Goal: Task Accomplishment & Management: Use online tool/utility

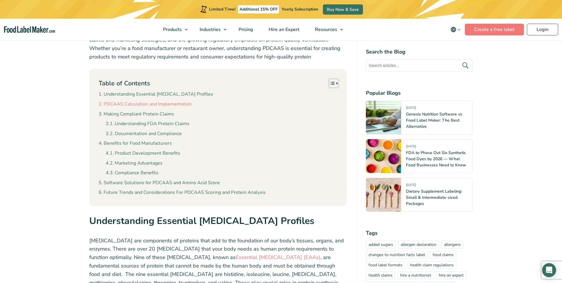
scroll to position [293, 0]
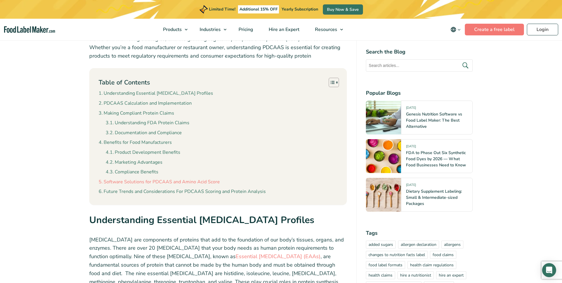
click at [161, 182] on link "Software Solutions for PDCAAS and Amino Acid Score" at bounding box center [159, 183] width 121 height 8
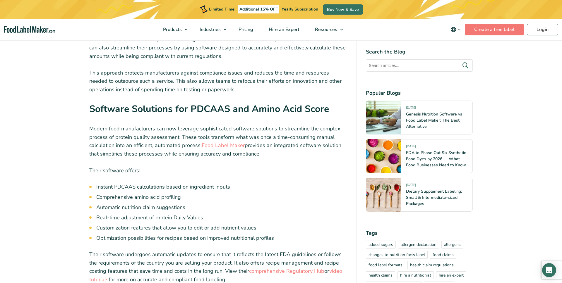
scroll to position [2338, 0]
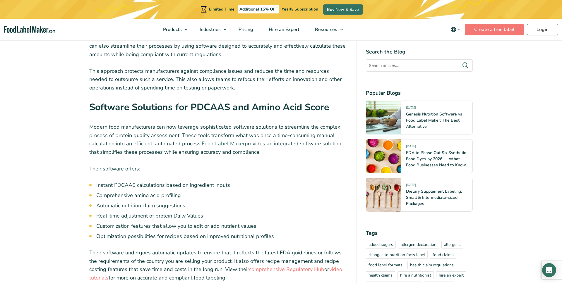
click at [225, 140] on link "Food Label Maker" at bounding box center [223, 143] width 43 height 7
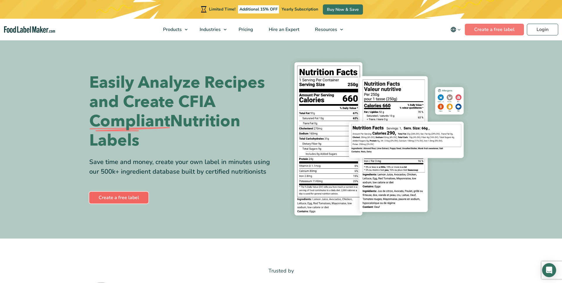
click at [140, 196] on link "Create a free label" at bounding box center [118, 198] width 59 height 12
click at [139, 200] on link "Create a free label" at bounding box center [118, 198] width 59 height 12
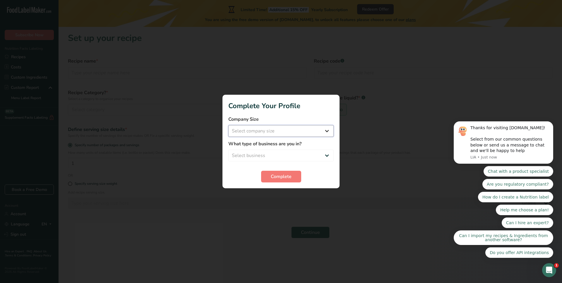
click at [280, 130] on select "Select company size Fewer than 10 Employees 10 to 50 Employees 51 to 500 Employ…" at bounding box center [280, 131] width 105 height 12
select select "1"
click at [228, 125] on select "Select company size Fewer than 10 Employees 10 to 50 Employees 51 to 500 Employ…" at bounding box center [280, 131] width 105 height 12
drag, startPoint x: 279, startPoint y: 148, endPoint x: 279, endPoint y: 152, distance: 3.8
click at [279, 148] on div "What type of business are you in? Select business" at bounding box center [280, 151] width 105 height 21
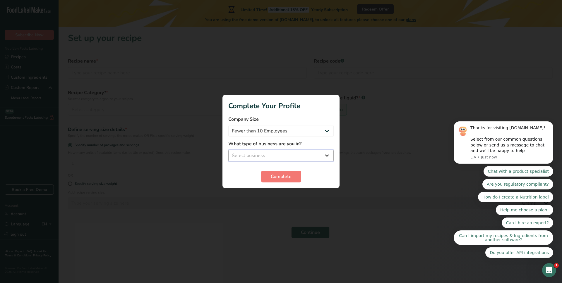
click at [279, 153] on select "Select business Packaged Food Manufacturer Restaurant & Cafe Bakery Meal Plans …" at bounding box center [280, 156] width 105 height 12
select select "1"
click at [228, 150] on select "Select business Packaged Food Manufacturer Restaurant & Cafe Bakery Meal Plans …" at bounding box center [280, 156] width 105 height 12
click at [293, 180] on button "Complete" at bounding box center [281, 177] width 40 height 12
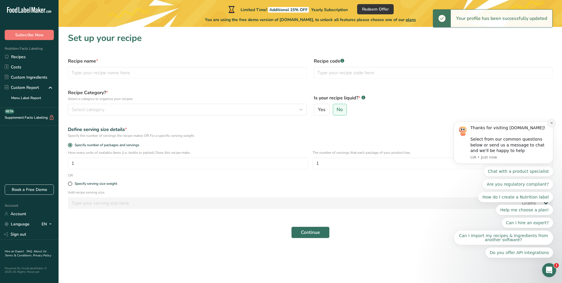
click at [551, 122] on icon "Dismiss notification" at bounding box center [551, 123] width 3 height 3
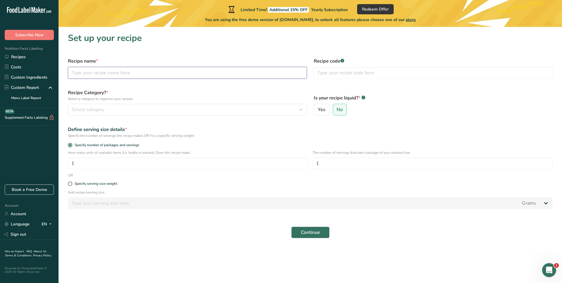
click at [257, 74] on input "text" at bounding box center [187, 73] width 239 height 12
type input "Test"
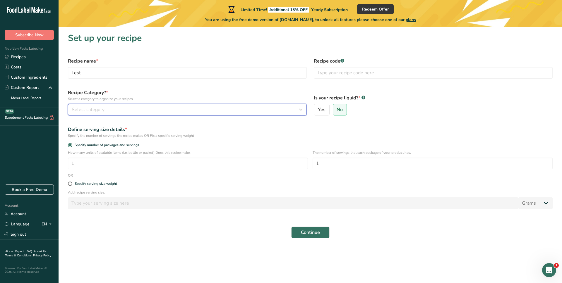
click at [251, 109] on div "Select category" at bounding box center [186, 109] width 228 height 7
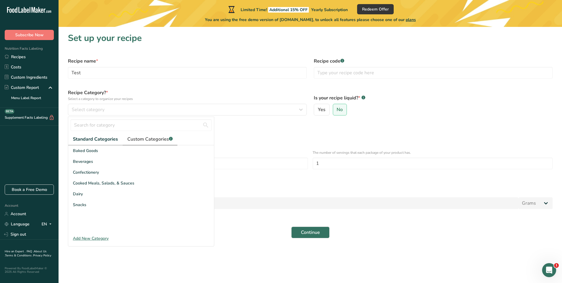
click at [142, 143] on link "Custom Categories .a-a{fill:#347362;}.b-a{fill:#fff;}" at bounding box center [150, 140] width 55 height 12
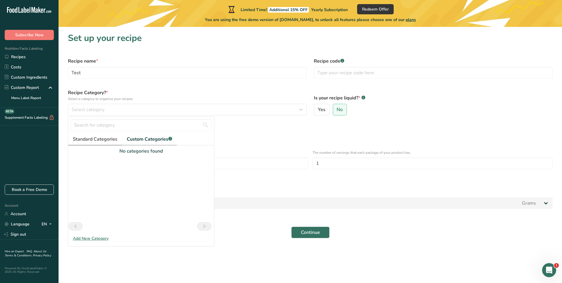
click at [107, 140] on span "Standard Categories" at bounding box center [95, 139] width 45 height 7
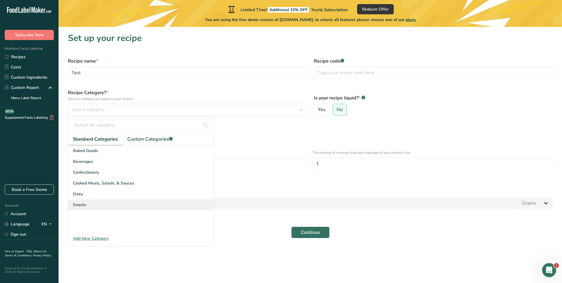
click at [90, 202] on div "Snacks" at bounding box center [141, 205] width 146 height 11
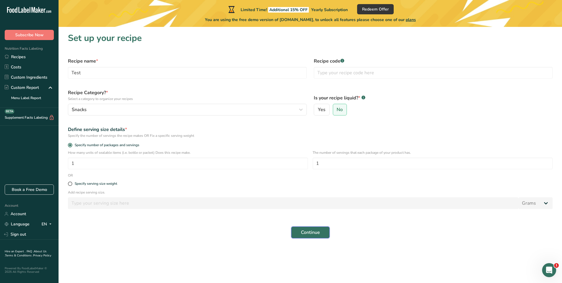
click at [312, 234] on span "Continue" at bounding box center [310, 232] width 19 height 7
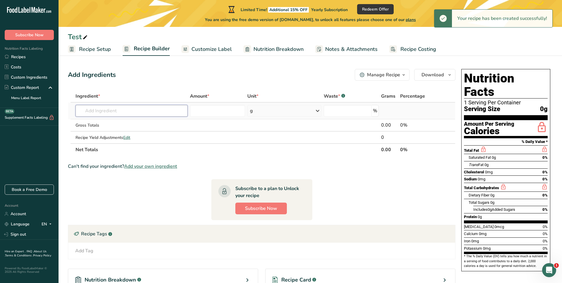
click at [137, 111] on input "text" at bounding box center [132, 111] width 112 height 12
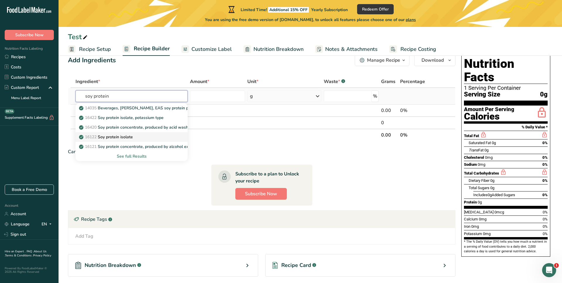
scroll to position [17, 0]
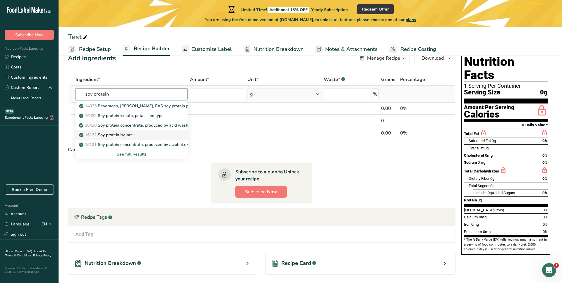
type input "soy protein"
click at [139, 135] on div "16122 Soy protein isolate" at bounding box center [126, 135] width 93 height 6
type input "Soy protein isolate"
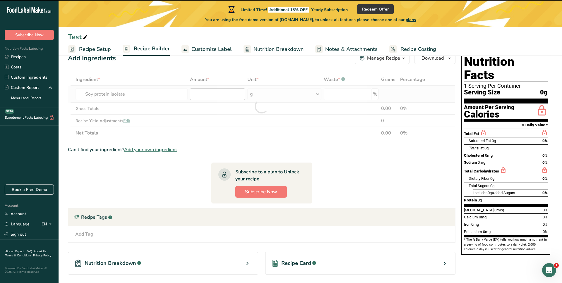
type input "0"
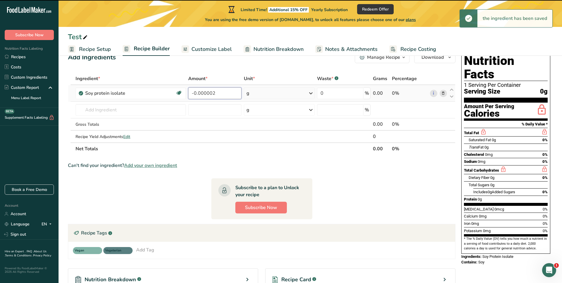
click at [208, 95] on input "-0.000002" at bounding box center [214, 94] width 53 height 12
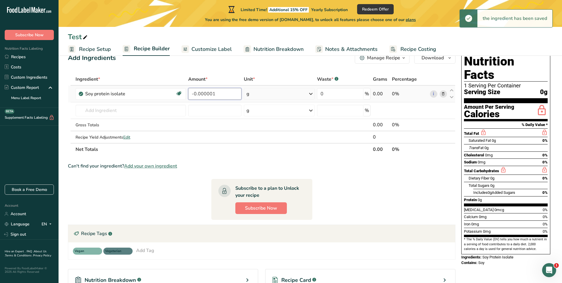
scroll to position [17, 0]
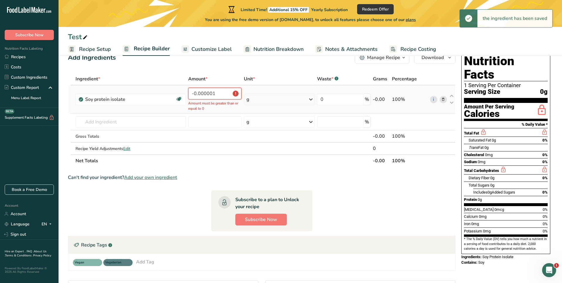
click at [209, 95] on input "-0.000001" at bounding box center [214, 94] width 53 height 12
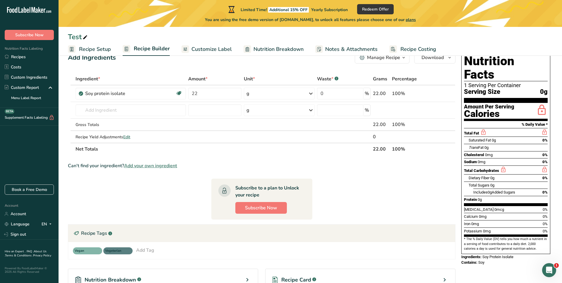
click at [331, 174] on section "Ingredient * Amount * Unit * Waste * .a-a{fill:#347362;}.b-a{fill:#fff;} Grams …" at bounding box center [262, 211] width 388 height 276
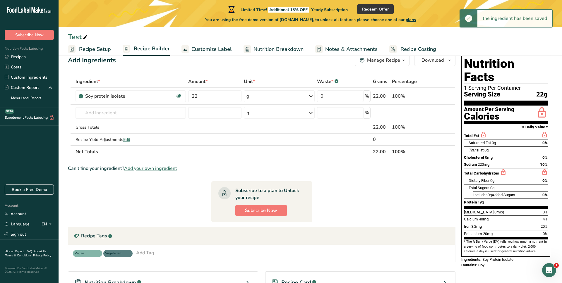
scroll to position [14, 0]
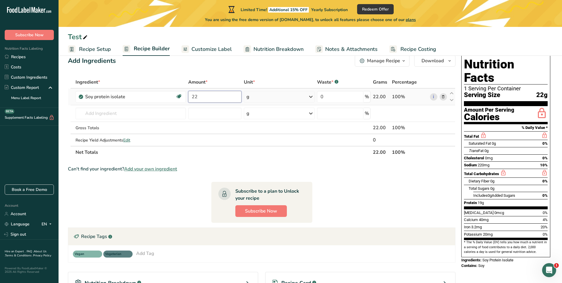
click at [211, 95] on input "22" at bounding box center [214, 97] width 53 height 12
drag, startPoint x: 211, startPoint y: 95, endPoint x: 177, endPoint y: 93, distance: 33.1
click at [177, 93] on tr "Soy protein isolate Plant-based Protein Dairy free Gluten free Vegan Vegetarian…" at bounding box center [261, 97] width 387 height 17
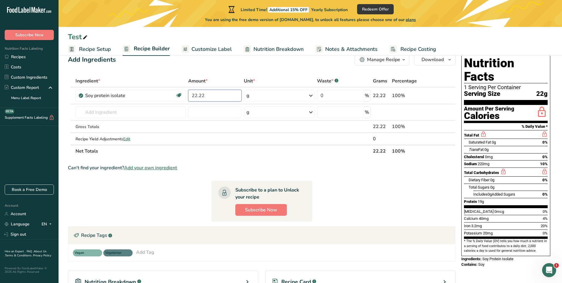
type input "22.22"
click at [358, 157] on div "Ingredient * Amount * Unit * Waste * .a-a{fill:#347362;}.b-a{fill:#fff;} Grams …" at bounding box center [262, 116] width 388 height 83
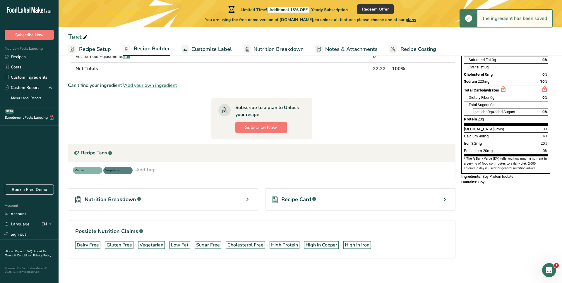
scroll to position [101, 0]
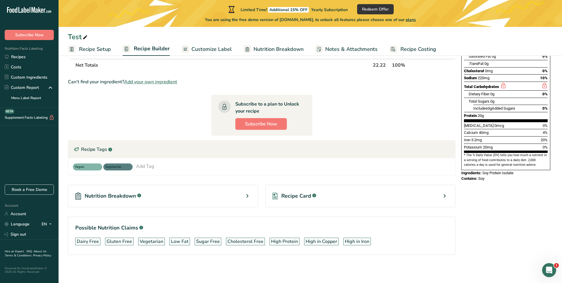
click at [203, 199] on div "Nutrition Breakdown .a-a{fill:#347362;}.b-a{fill:#fff;}" at bounding box center [163, 196] width 190 height 23
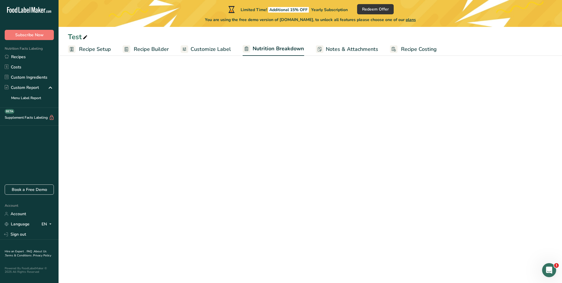
select select "Calories"
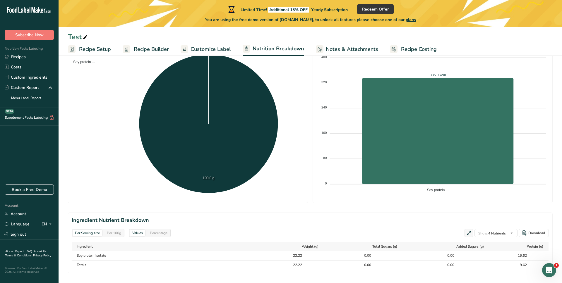
scroll to position [172, 0]
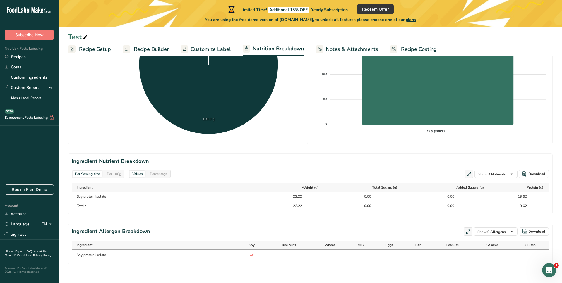
click at [401, 50] on span "Recipe Costing" at bounding box center [419, 49] width 36 height 8
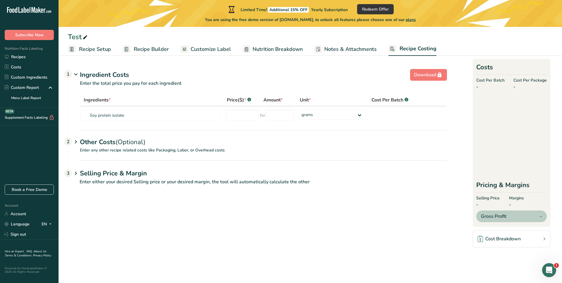
click at [283, 48] on span "Nutrition Breakdown" at bounding box center [278, 49] width 50 height 8
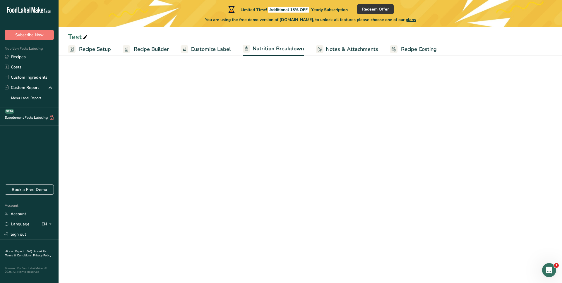
select select "Calories"
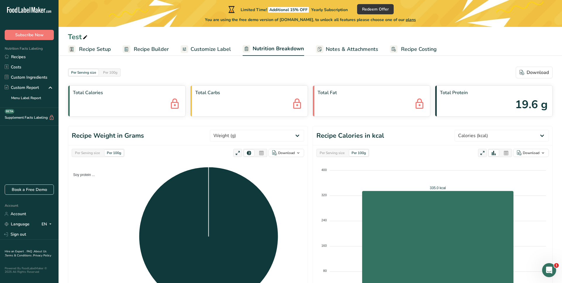
click at [221, 45] on link "Customize Label" at bounding box center [206, 49] width 50 height 13
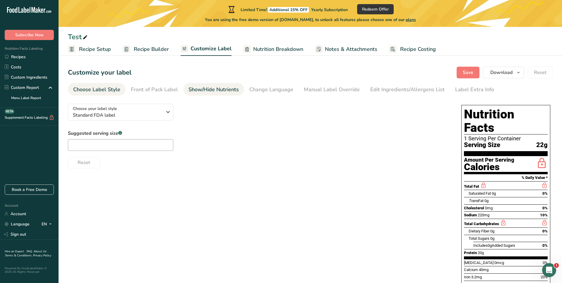
click at [199, 93] on div "Show/Hide Nutrients" at bounding box center [214, 90] width 50 height 8
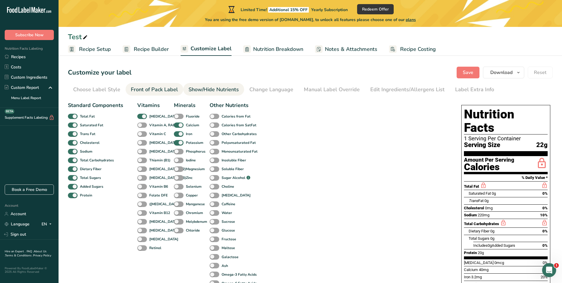
click at [167, 91] on div "Front of Pack Label" at bounding box center [154, 90] width 47 height 8
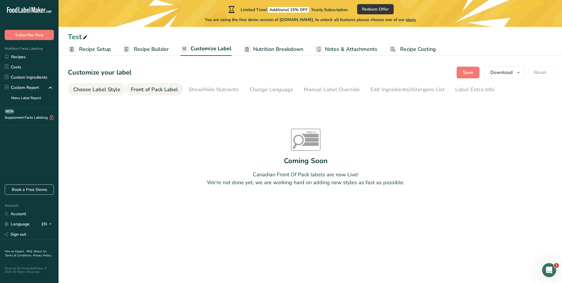
click at [102, 90] on div "Choose Label Style" at bounding box center [96, 90] width 47 height 8
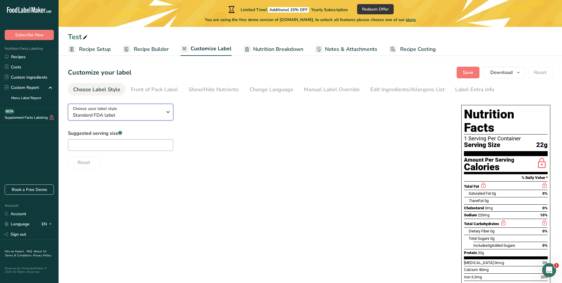
click at [122, 113] on span "Standard FDA label" at bounding box center [117, 115] width 89 height 7
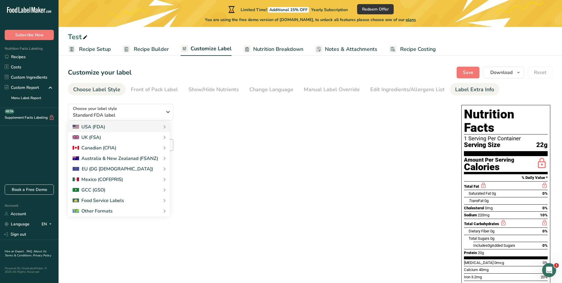
click at [456, 91] on div "Label Extra Info" at bounding box center [474, 90] width 39 height 8
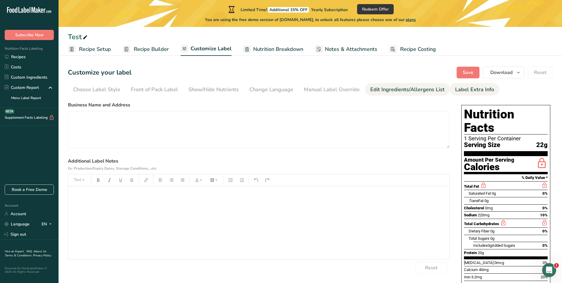
click at [417, 89] on div "Edit Ingredients/Allergens List" at bounding box center [407, 90] width 74 height 8
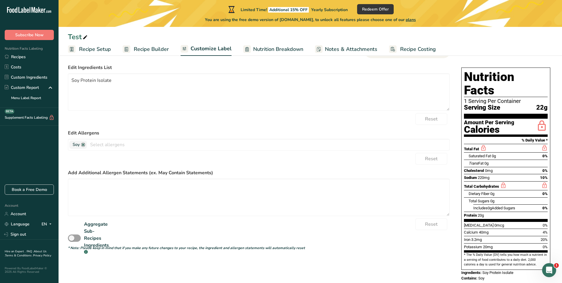
scroll to position [36, 0]
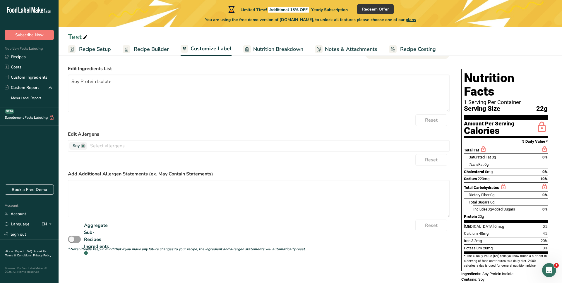
click at [139, 47] on span "Recipe Builder" at bounding box center [151, 49] width 35 height 8
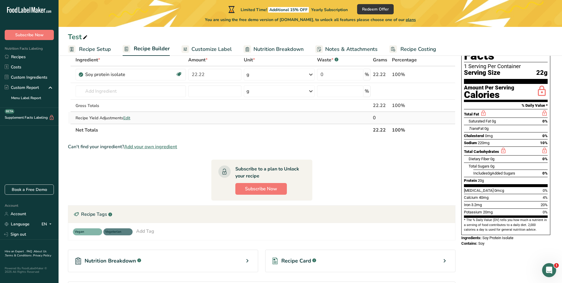
click at [128, 118] on span "Edit" at bounding box center [126, 118] width 7 height 6
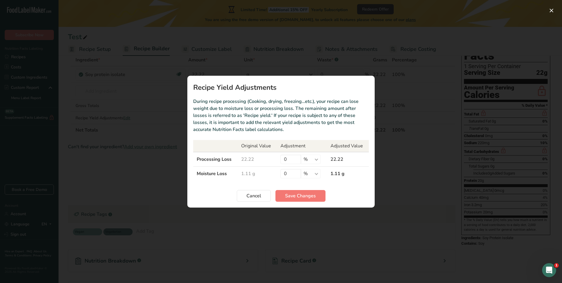
click at [119, 139] on div "Recipe yield modal" at bounding box center [281, 141] width 562 height 283
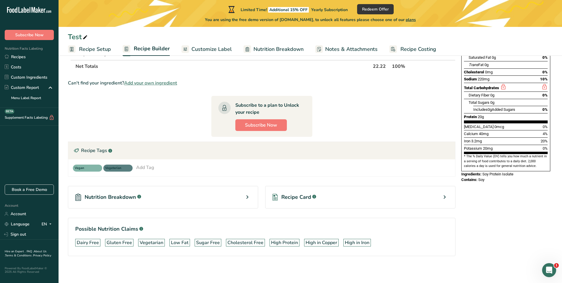
scroll to position [101, 0]
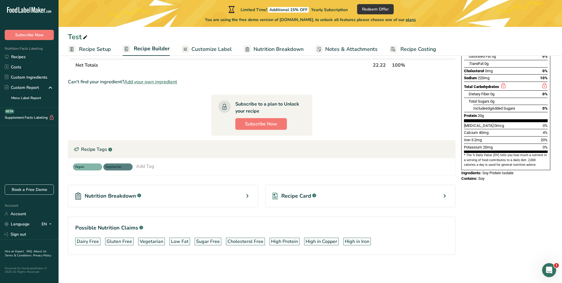
click at [234, 202] on div "Nutrition Breakdown .a-a{fill:#347362;}.b-a{fill:#fff;}" at bounding box center [163, 196] width 190 height 23
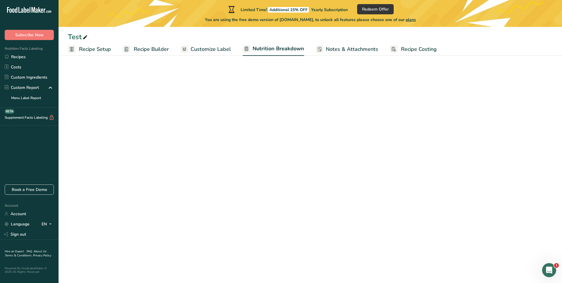
scroll to position [101, 0]
select select "Calories"
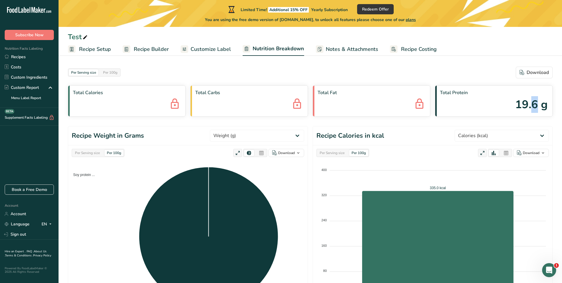
drag, startPoint x: 532, startPoint y: 105, endPoint x: 537, endPoint y: 106, distance: 5.9
click at [537, 106] on span "19.6 g" at bounding box center [531, 104] width 33 height 17
drag, startPoint x: 537, startPoint y: 105, endPoint x: 533, endPoint y: 105, distance: 4.1
click at [537, 105] on span "19.6 g" at bounding box center [531, 104] width 33 height 17
click at [213, 47] on span "Customize Label" at bounding box center [211, 49] width 40 height 8
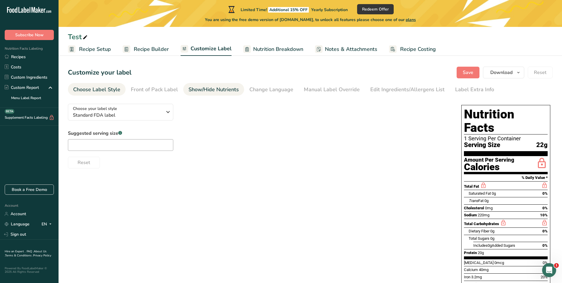
click at [214, 93] on div "Show/Hide Nutrients" at bounding box center [214, 90] width 50 height 8
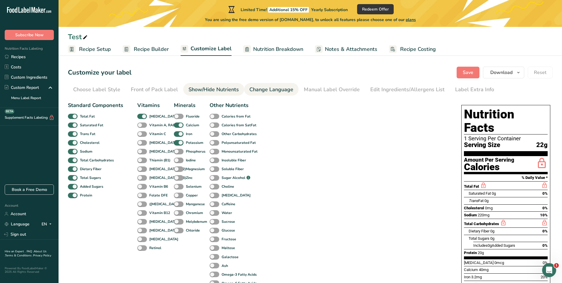
click at [294, 89] on li "Change Language" at bounding box center [271, 89] width 54 height 13
click at [402, 92] on div "Edit Ingredients/Allergens List" at bounding box center [407, 90] width 74 height 8
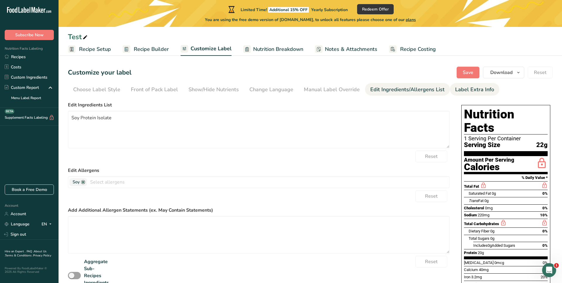
click at [460, 90] on div "Label Extra Info" at bounding box center [474, 90] width 39 height 8
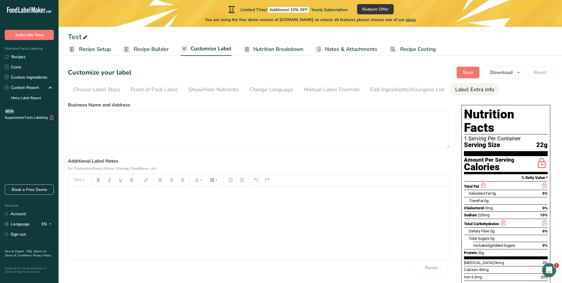
click at [146, 44] on link "Recipe Builder" at bounding box center [146, 49] width 46 height 13
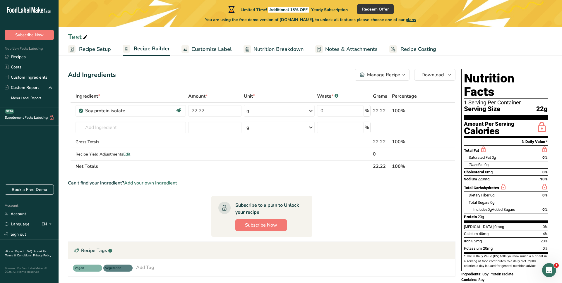
click at [79, 50] on span "Recipe Setup" at bounding box center [95, 49] width 32 height 8
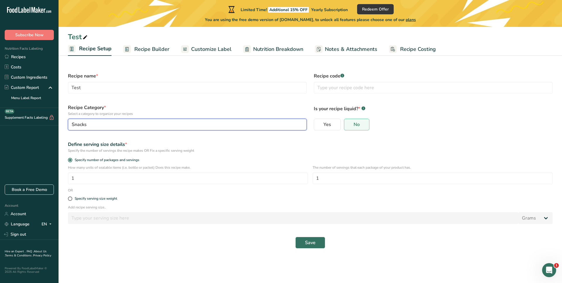
click at [129, 123] on div "Snacks" at bounding box center [186, 124] width 228 height 7
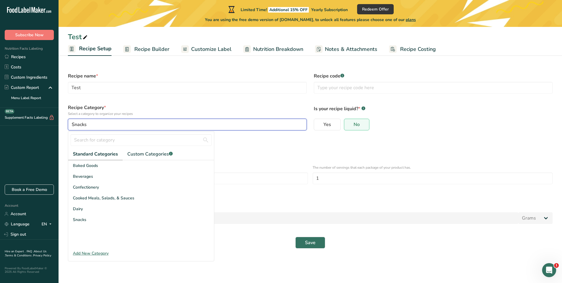
click at [129, 124] on div "Snacks" at bounding box center [186, 124] width 228 height 7
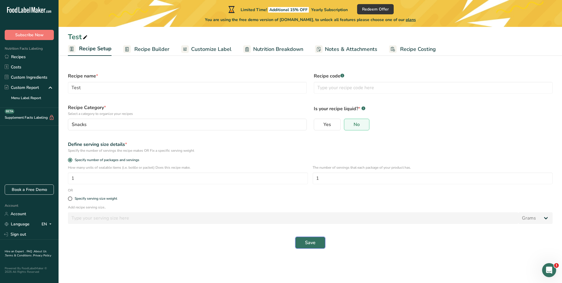
click at [314, 243] on span "Save" at bounding box center [310, 243] width 11 height 7
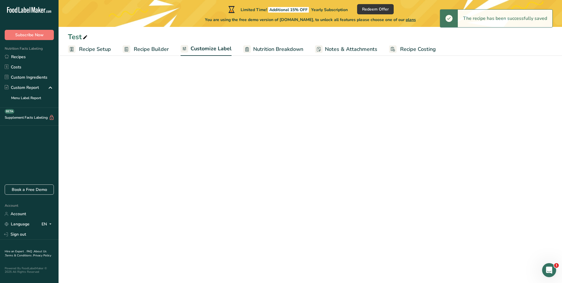
select select "Calories"
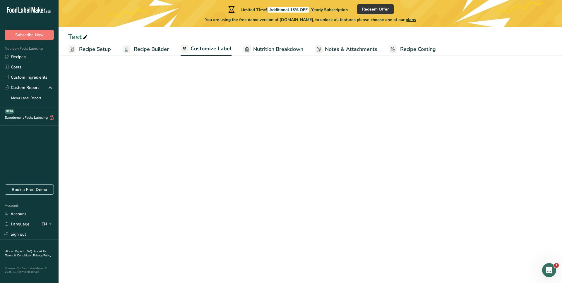
scroll to position [36, 0]
select select "Calories"
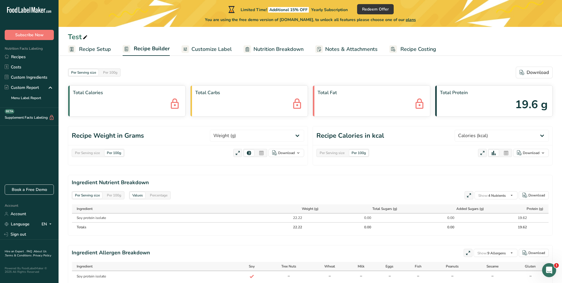
scroll to position [21, 0]
